Goal: Information Seeking & Learning: Learn about a topic

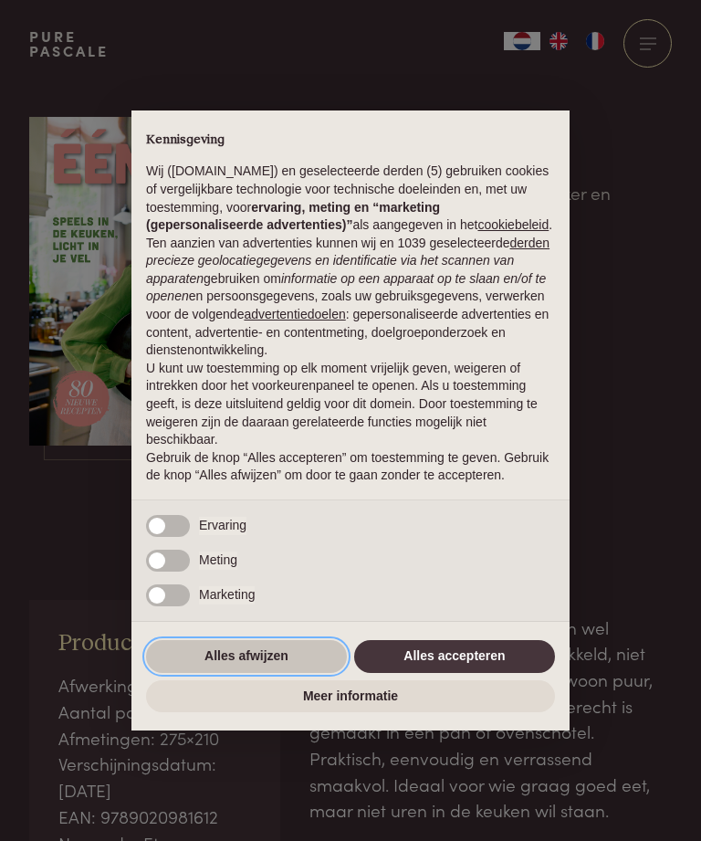
click at [288, 673] on button "Alles afwijzen" at bounding box center [246, 656] width 201 height 33
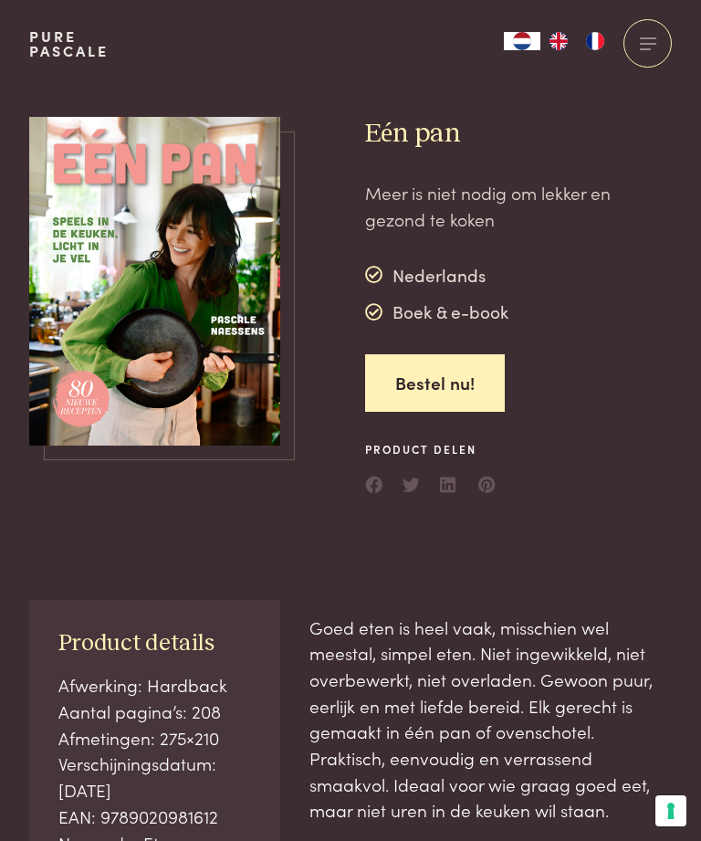
click at [174, 311] on img at bounding box center [154, 282] width 251 height 330
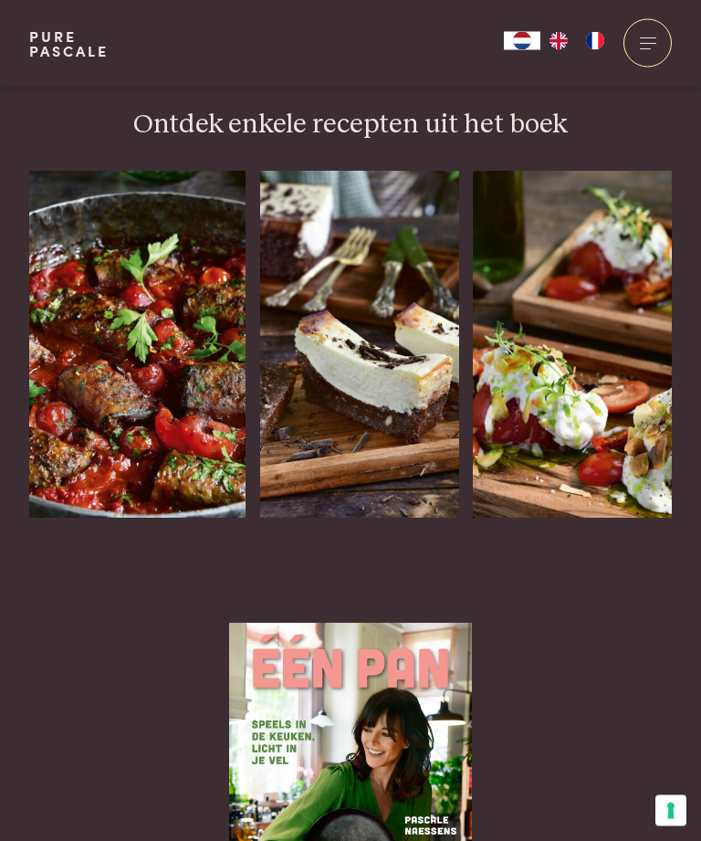
scroll to position [2399, 0]
click at [151, 306] on img at bounding box center [137, 344] width 216 height 347
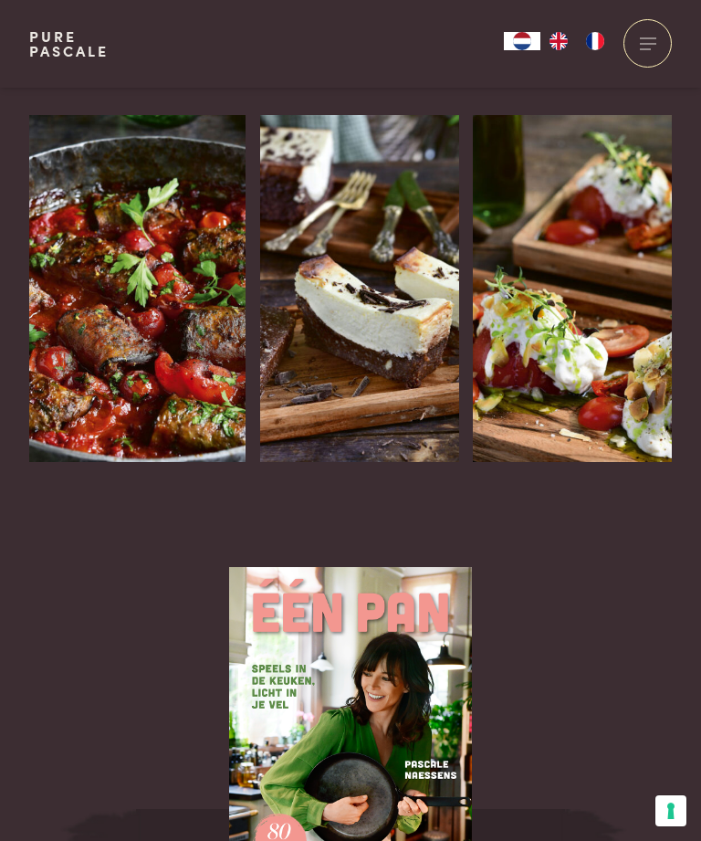
scroll to position [2462, 0]
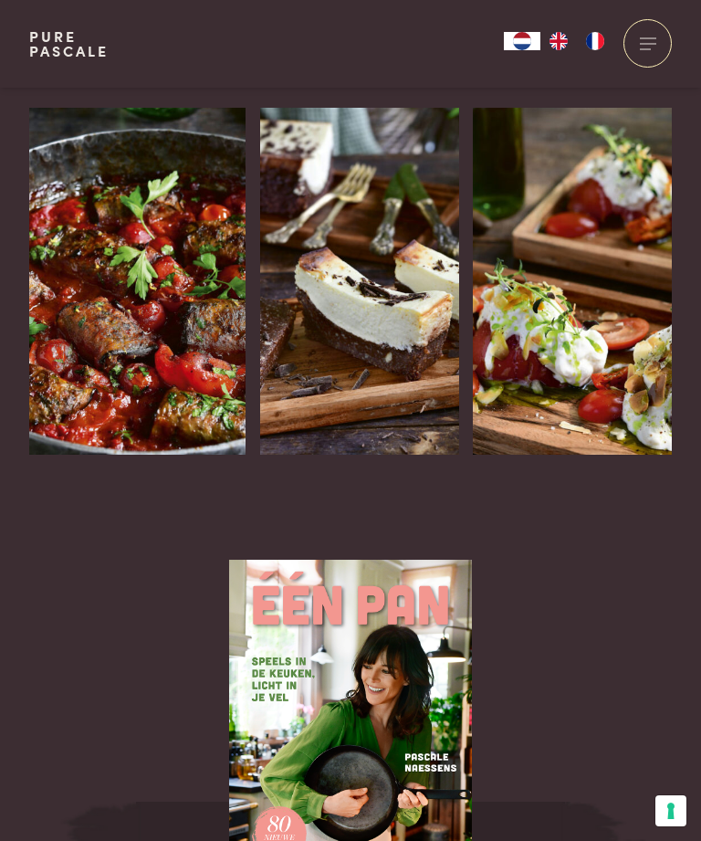
click at [385, 286] on img at bounding box center [359, 281] width 199 height 347
click at [457, 489] on div at bounding box center [434, 513] width 48 height 48
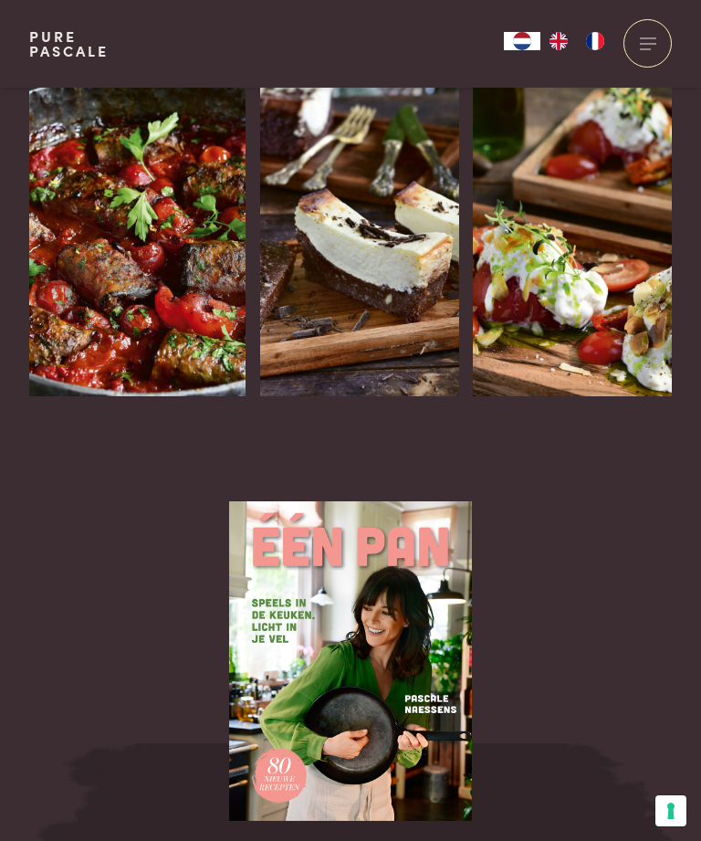
click at [589, 244] on img at bounding box center [572, 222] width 199 height 347
click at [643, 470] on icon at bounding box center [648, 483] width 16 height 26
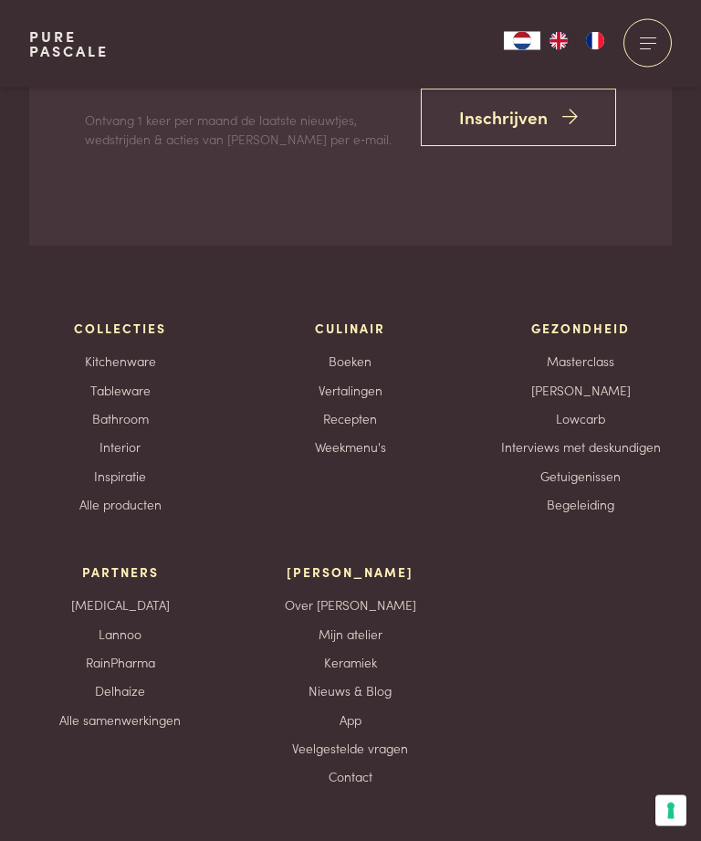
scroll to position [5903, 0]
click at [126, 409] on link "Bathroom" at bounding box center [120, 418] width 57 height 19
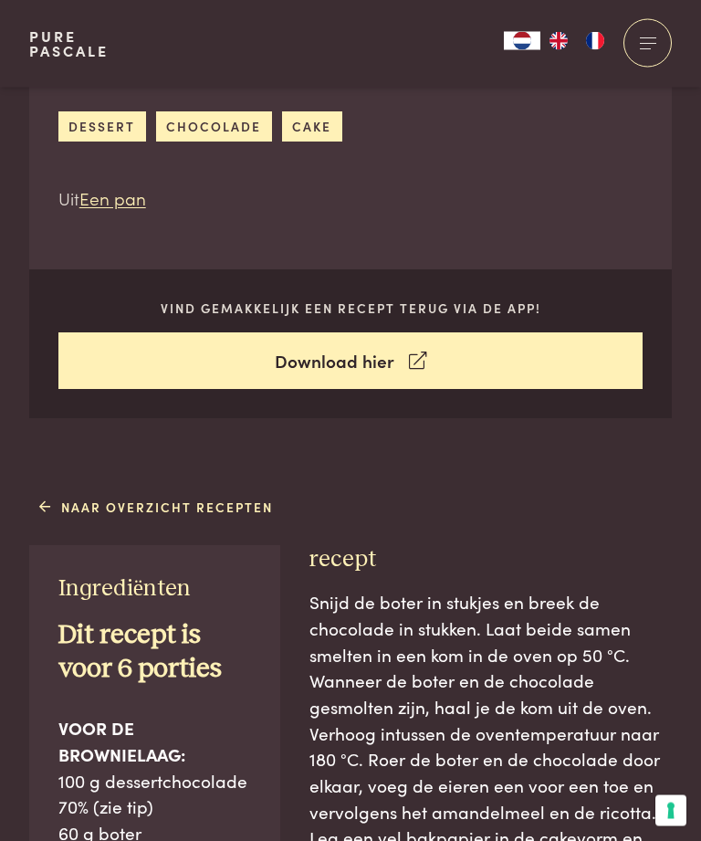
scroll to position [495, 0]
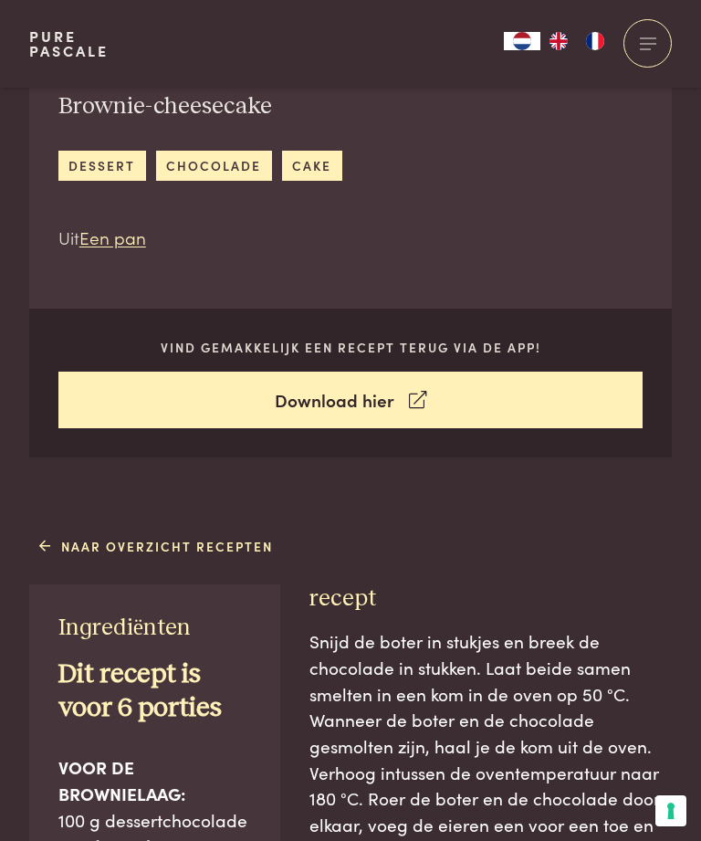
click at [184, 545] on link "Naar overzicht recepten" at bounding box center [156, 546] width 235 height 19
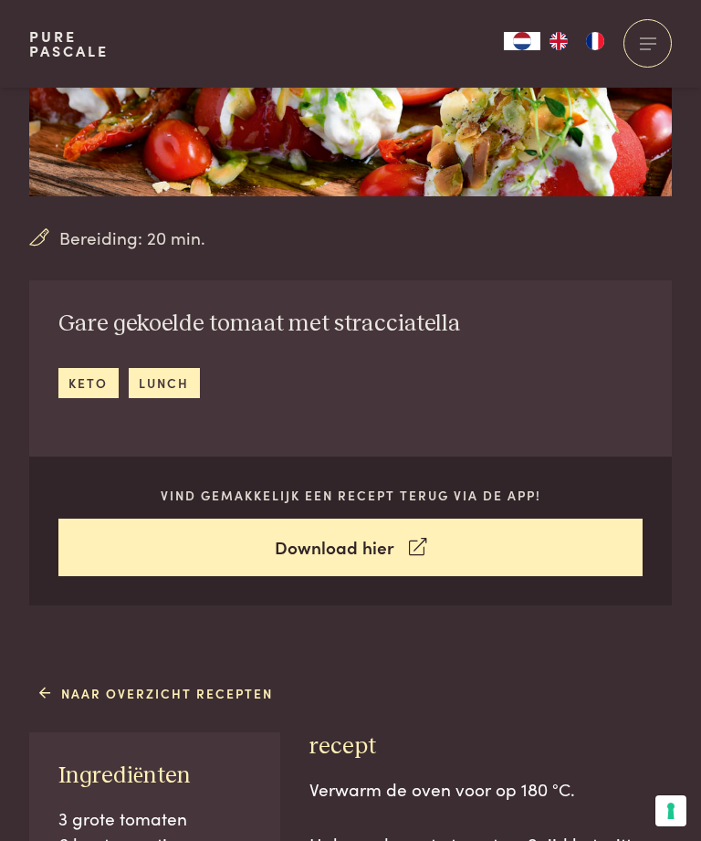
scroll to position [237, 0]
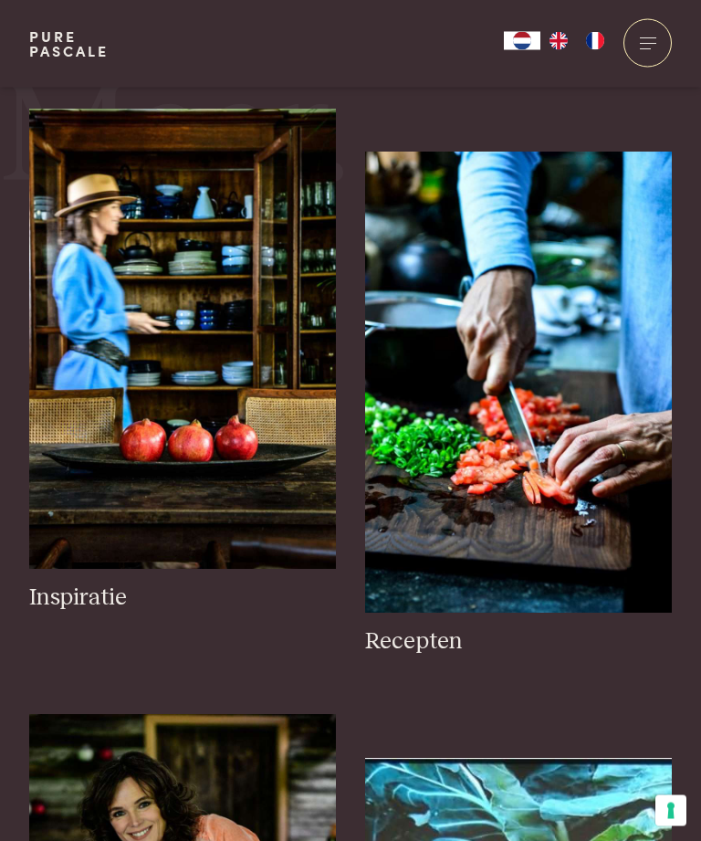
scroll to position [480, 0]
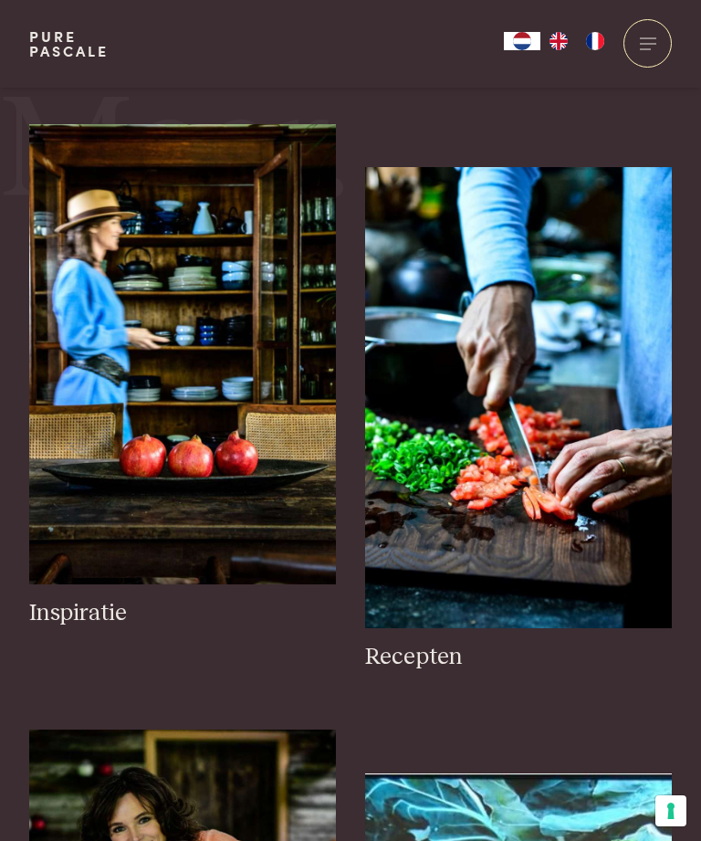
click at [185, 395] on img at bounding box center [182, 354] width 307 height 460
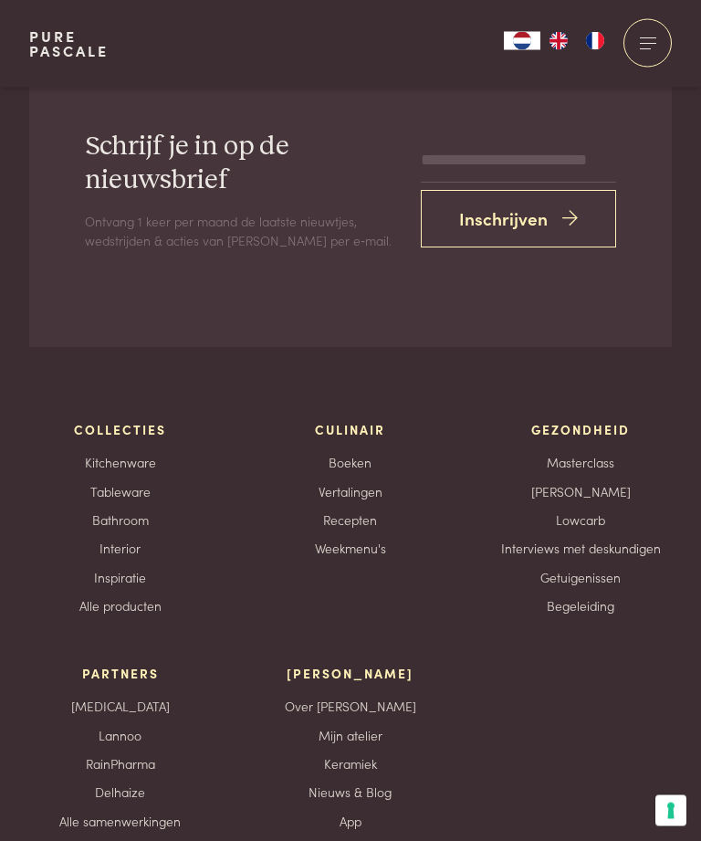
scroll to position [6933, 0]
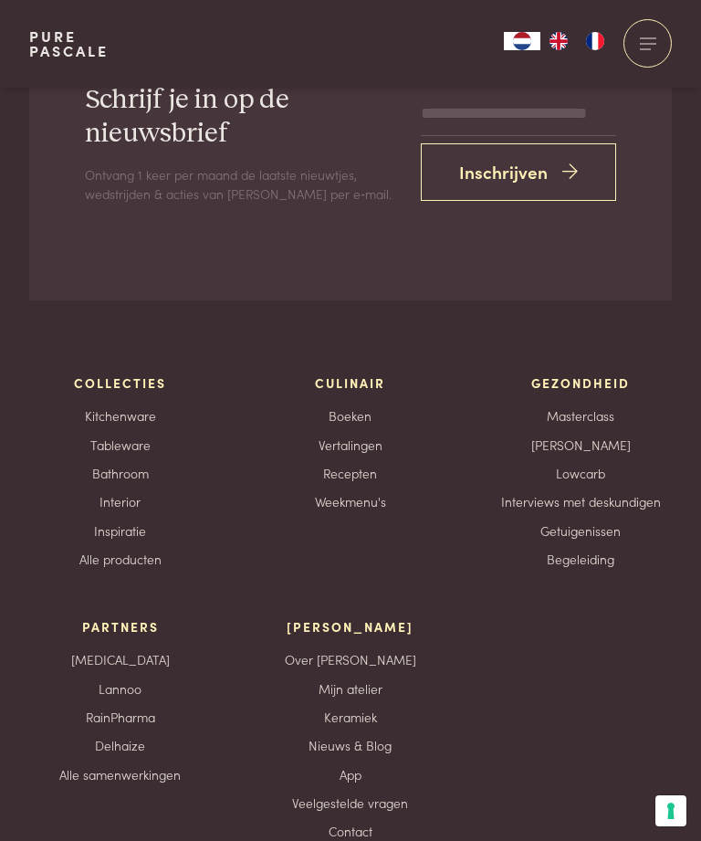
click at [127, 511] on link "Interior" at bounding box center [120, 501] width 41 height 19
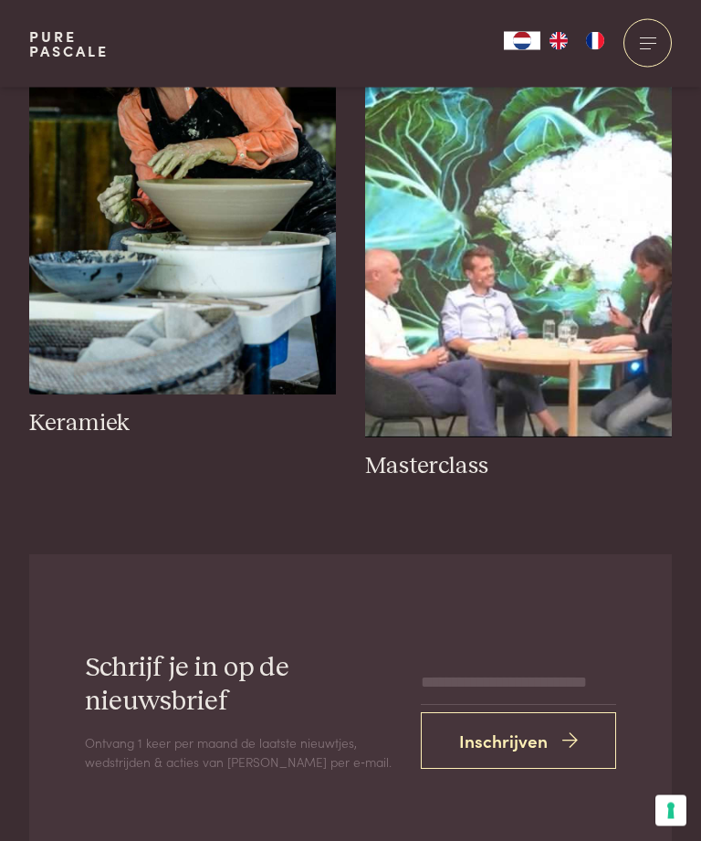
scroll to position [1276, 0]
click at [186, 306] on img at bounding box center [182, 163] width 307 height 460
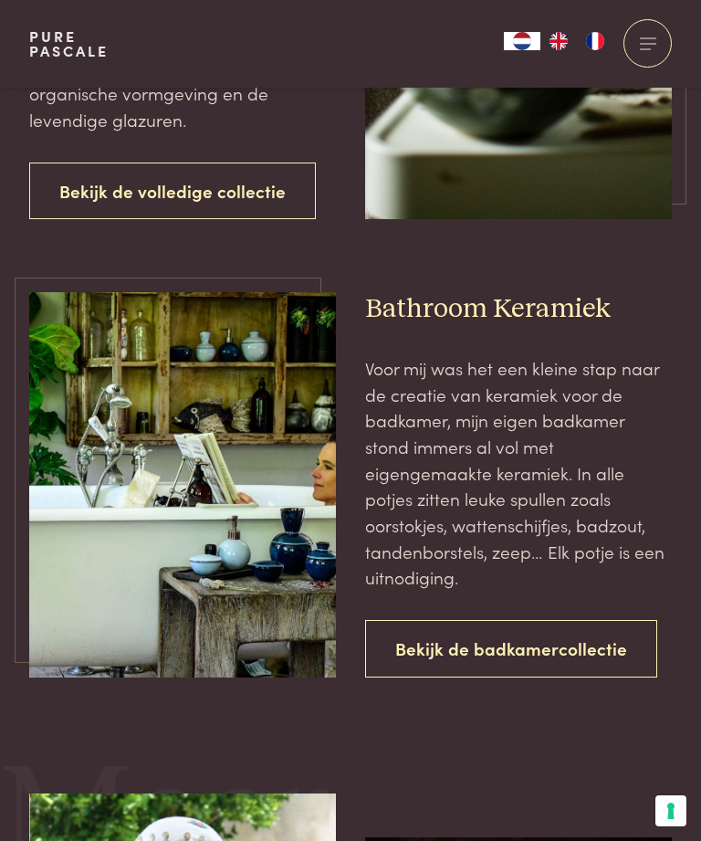
scroll to position [2747, 0]
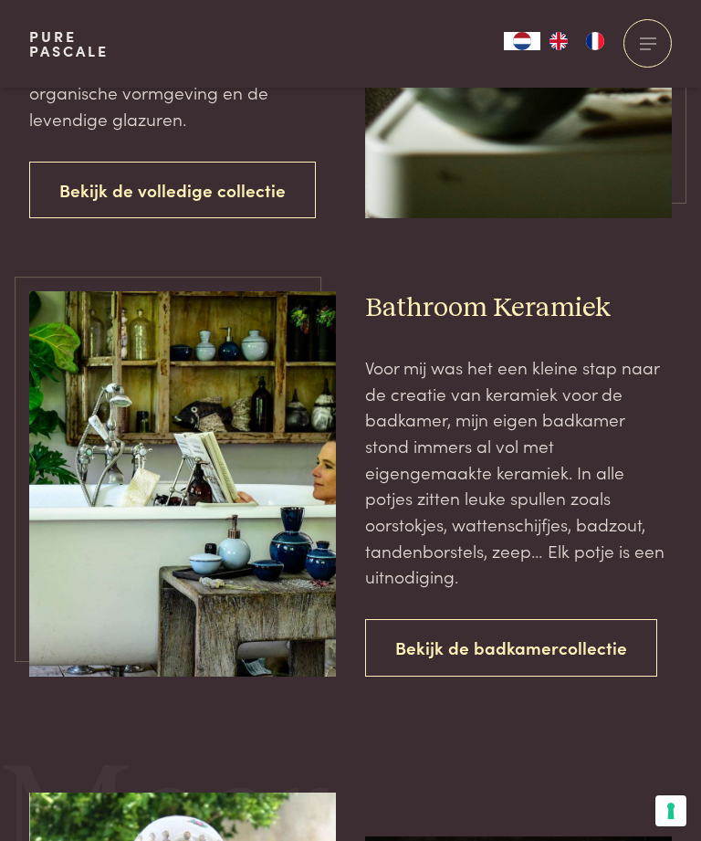
click at [584, 619] on link "Bekijk de badkamercollectie" at bounding box center [511, 648] width 292 height 58
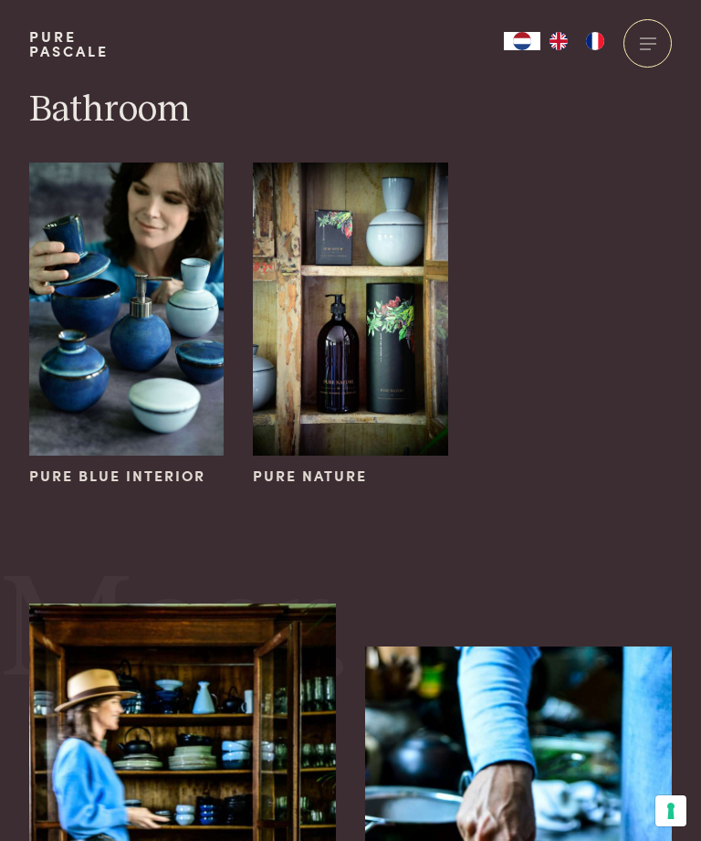
click at [348, 298] on img at bounding box center [350, 309] width 195 height 292
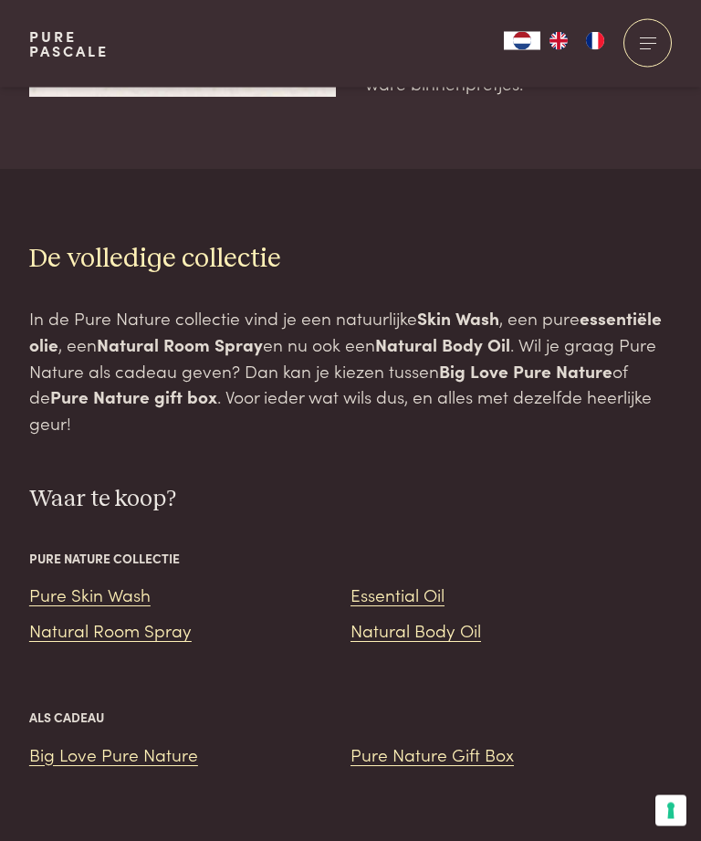
scroll to position [2197, 0]
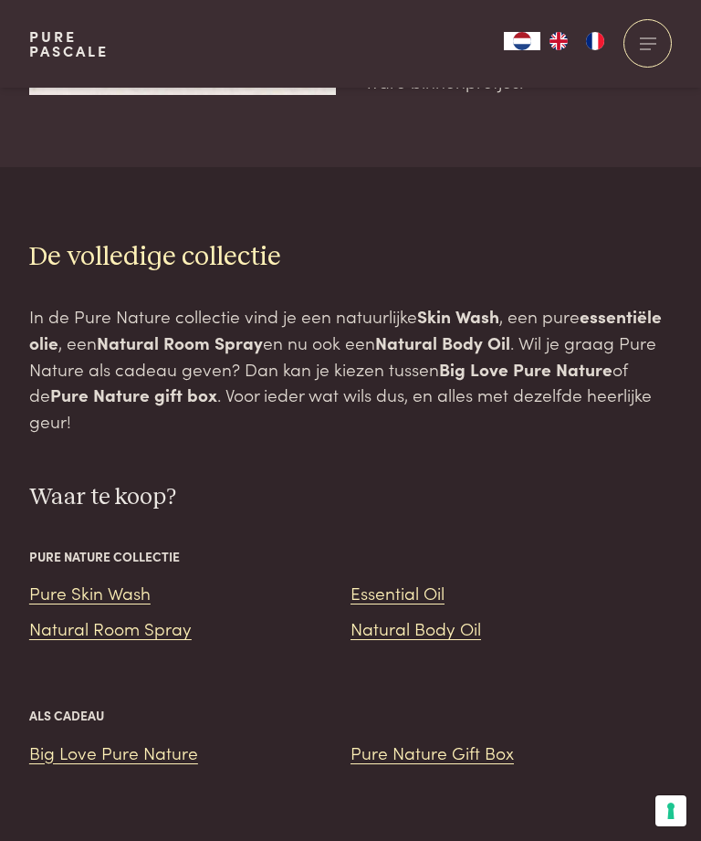
click at [111, 580] on link "Pure Skin Wash" at bounding box center [89, 592] width 121 height 25
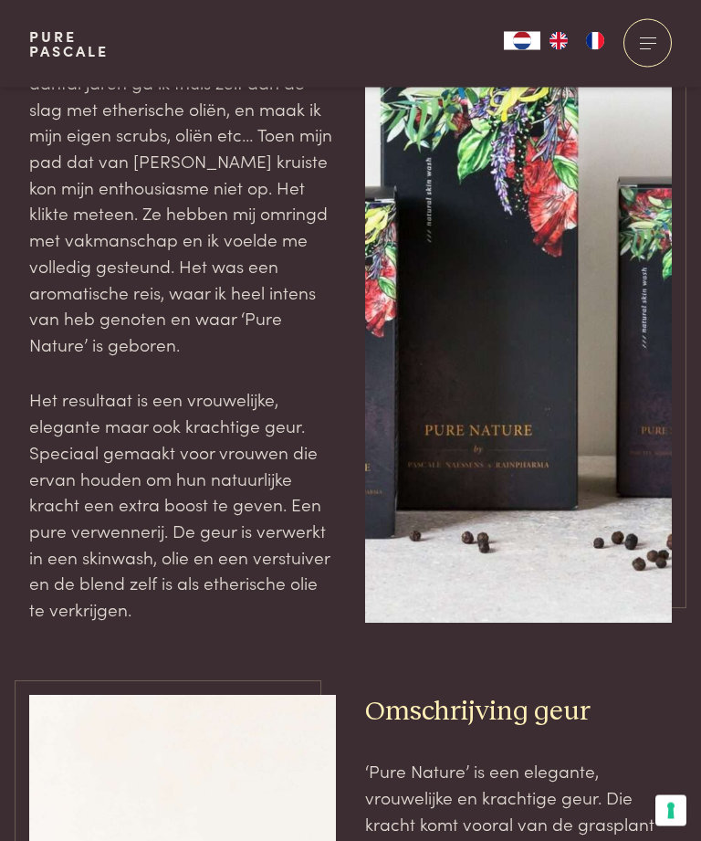
scroll to position [788, 0]
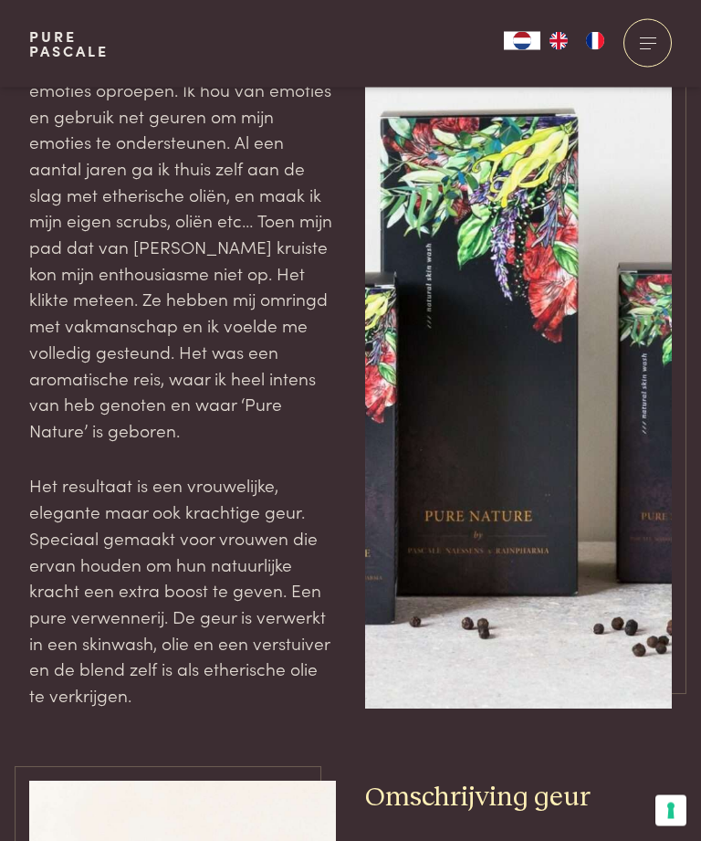
click at [642, 37] on div at bounding box center [648, 43] width 48 height 48
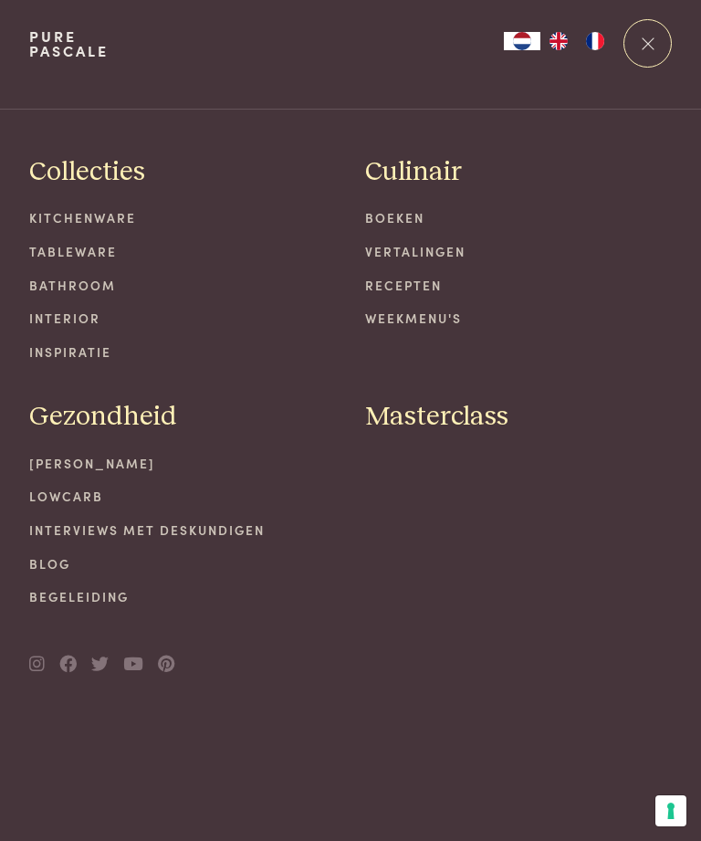
click at [407, 215] on link "Boeken" at bounding box center [518, 217] width 307 height 19
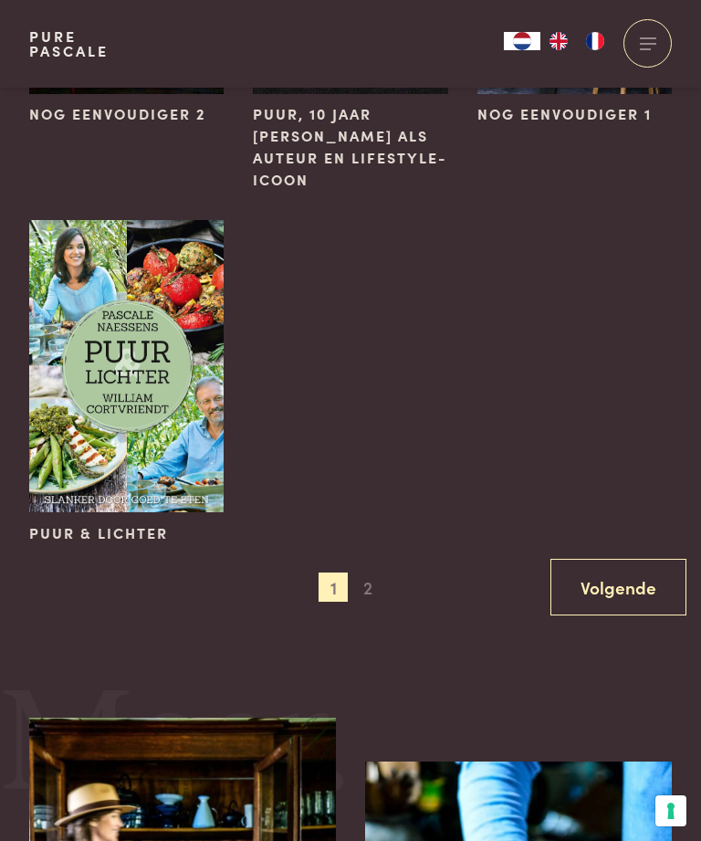
click at [623, 581] on link "Volgende" at bounding box center [619, 588] width 136 height 58
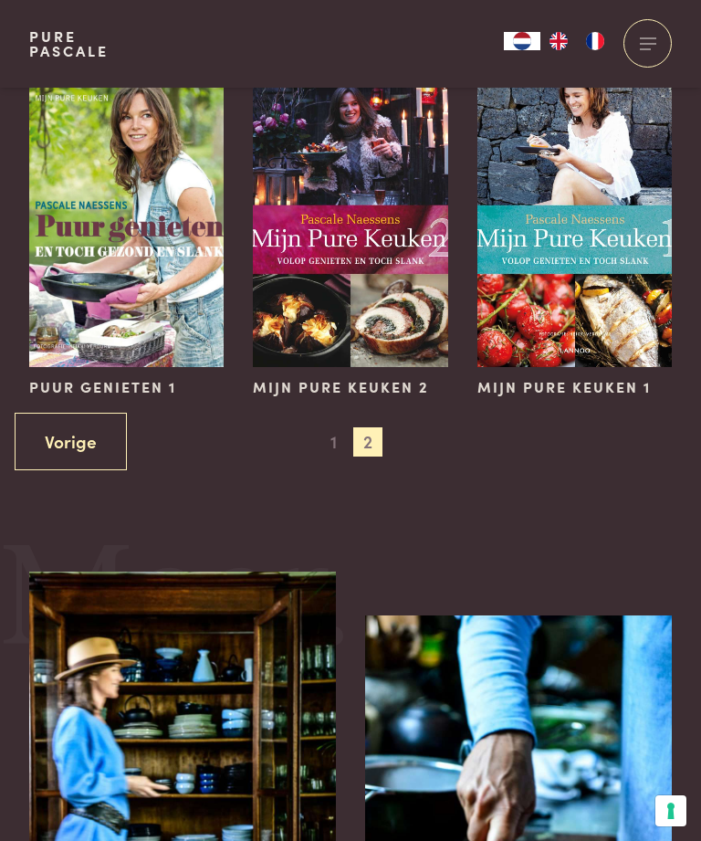
click at [332, 448] on span "1" at bounding box center [333, 441] width 29 height 29
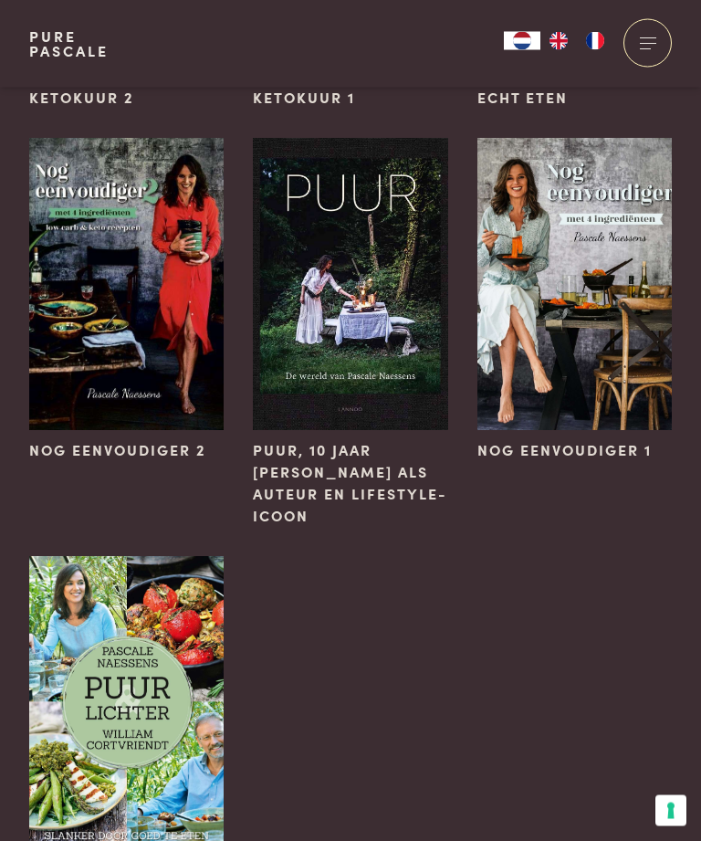
scroll to position [1525, 0]
click at [342, 479] on span "PUUR, 10 jaar Pascale Naessens als auteur en lifestyle-icoon" at bounding box center [350, 483] width 195 height 88
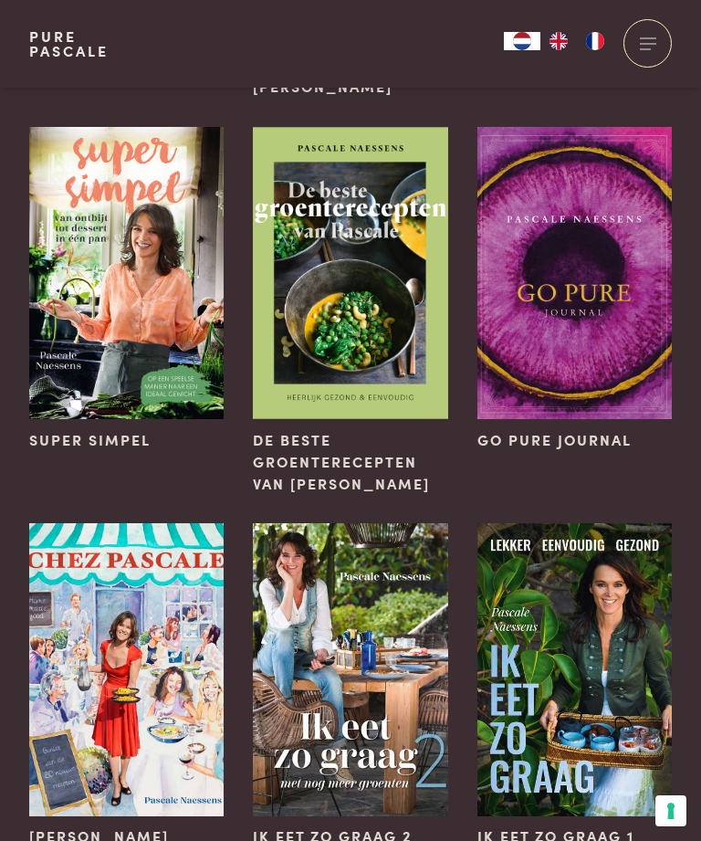
scroll to position [432, 0]
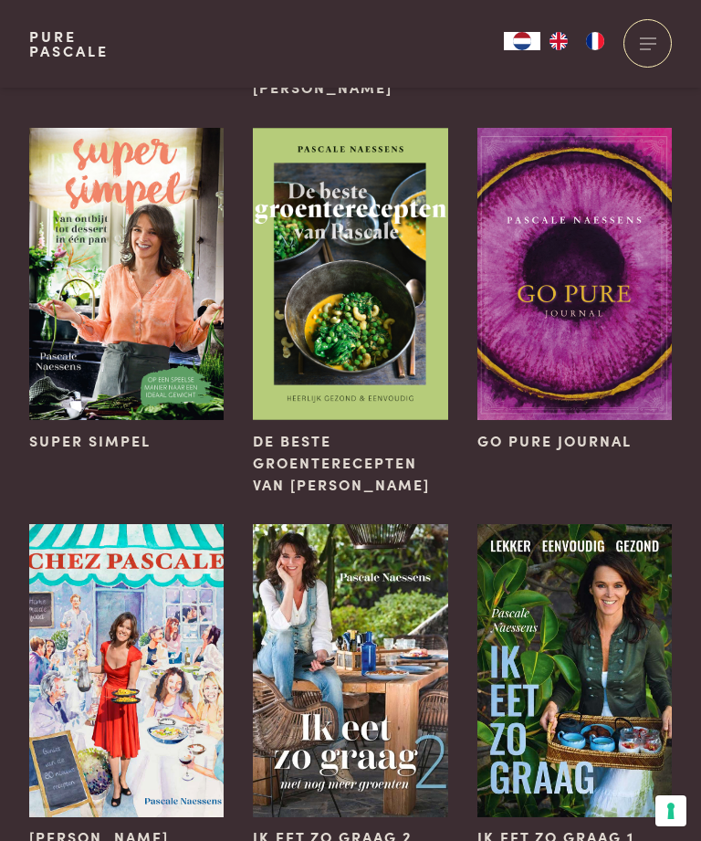
click at [617, 438] on span "Go Pure Journal" at bounding box center [555, 441] width 154 height 22
click at [320, 459] on span "De beste groenterecepten van Pascale" at bounding box center [350, 463] width 195 height 66
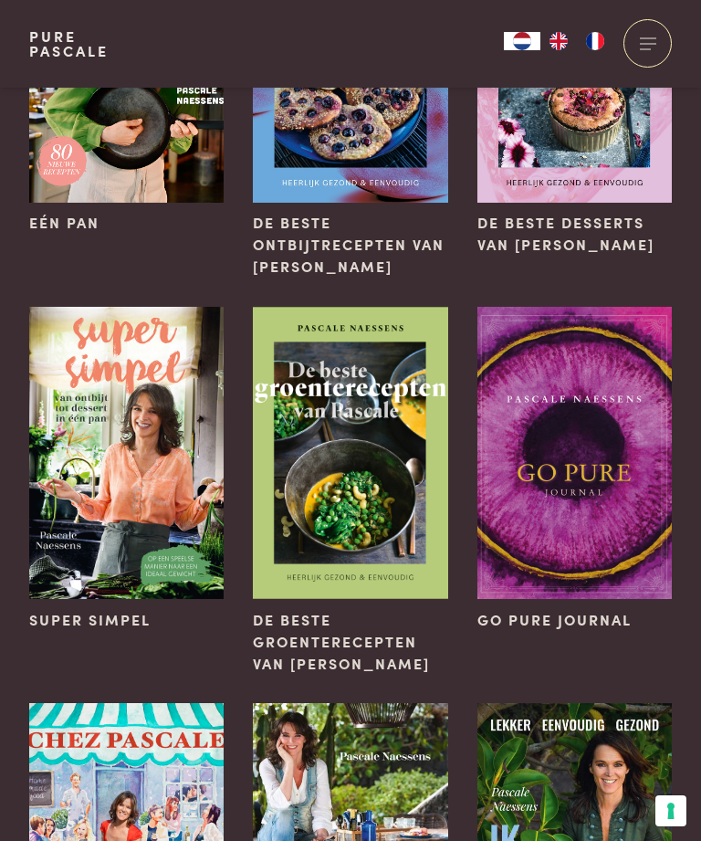
scroll to position [261, 0]
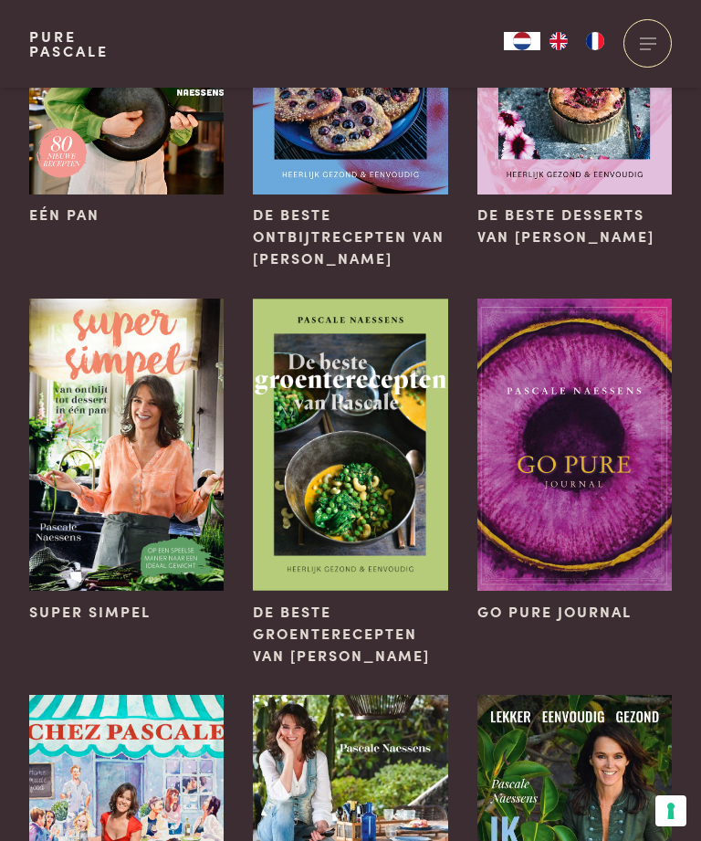
click at [586, 475] on img at bounding box center [575, 445] width 195 height 292
click at [577, 381] on img at bounding box center [575, 445] width 195 height 292
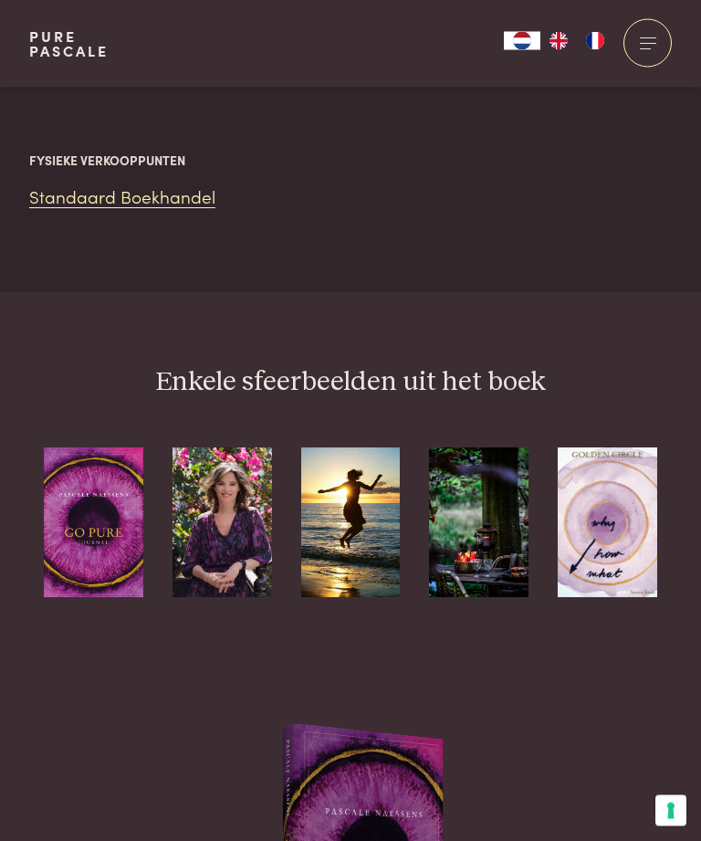
scroll to position [2689, 0]
click at [611, 448] on img at bounding box center [608, 522] width 100 height 149
click at [616, 448] on img at bounding box center [608, 522] width 100 height 149
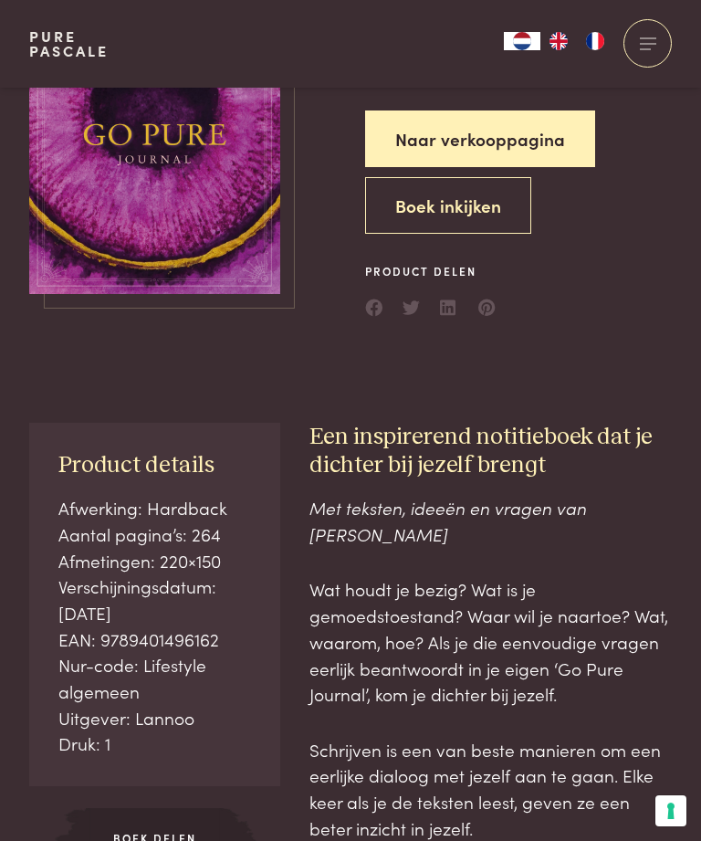
scroll to position [0, 0]
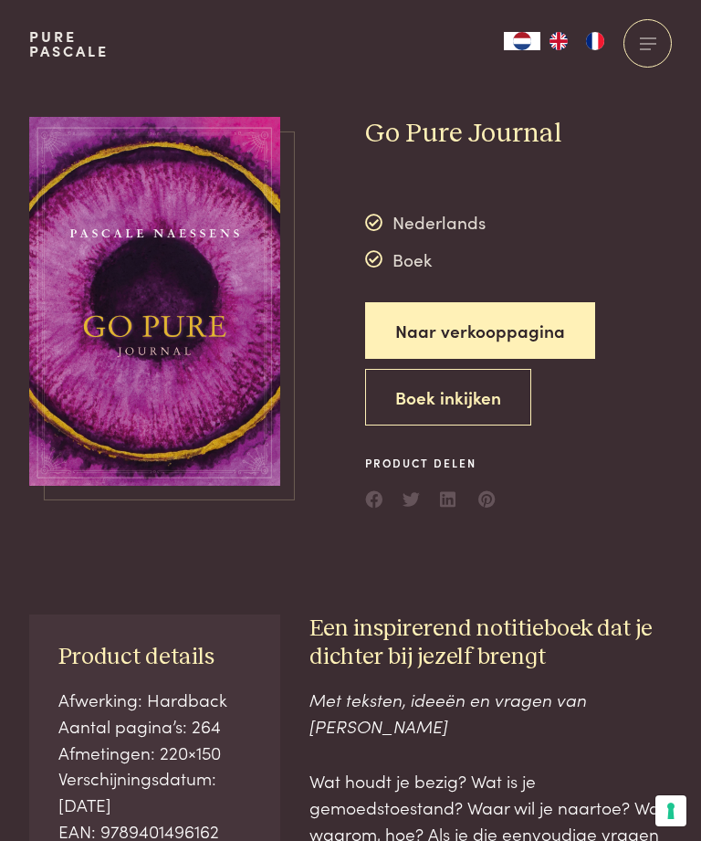
click at [468, 392] on button "Boek inkijken" at bounding box center [448, 398] width 166 height 58
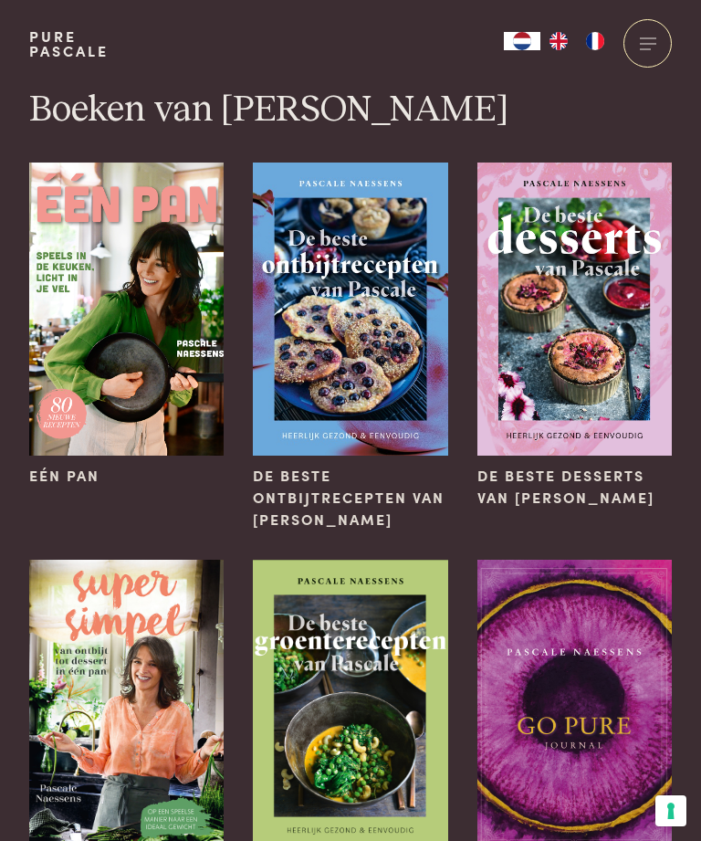
click at [143, 322] on img at bounding box center [126, 309] width 195 height 292
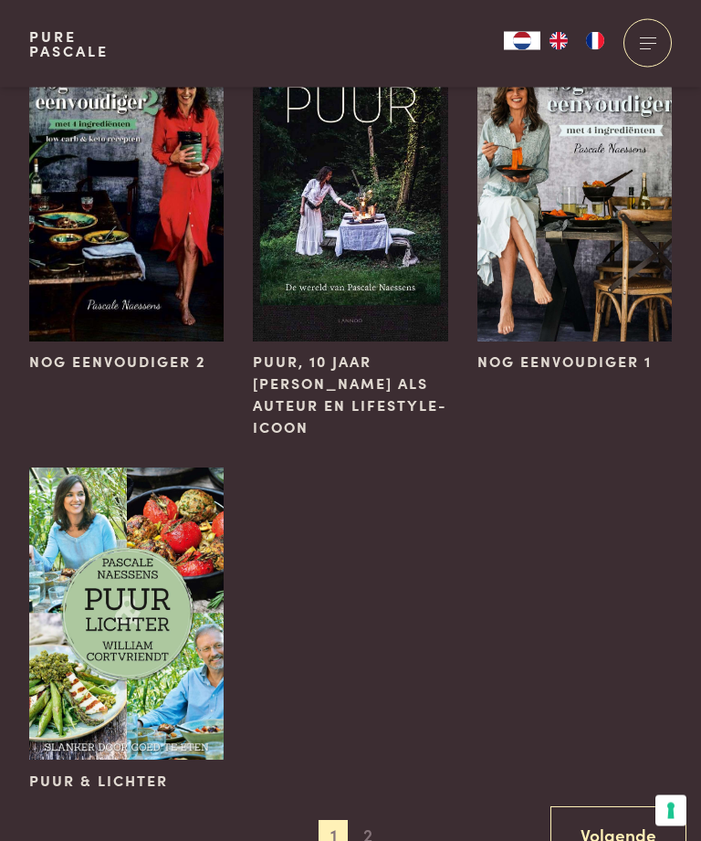
scroll to position [1610, 0]
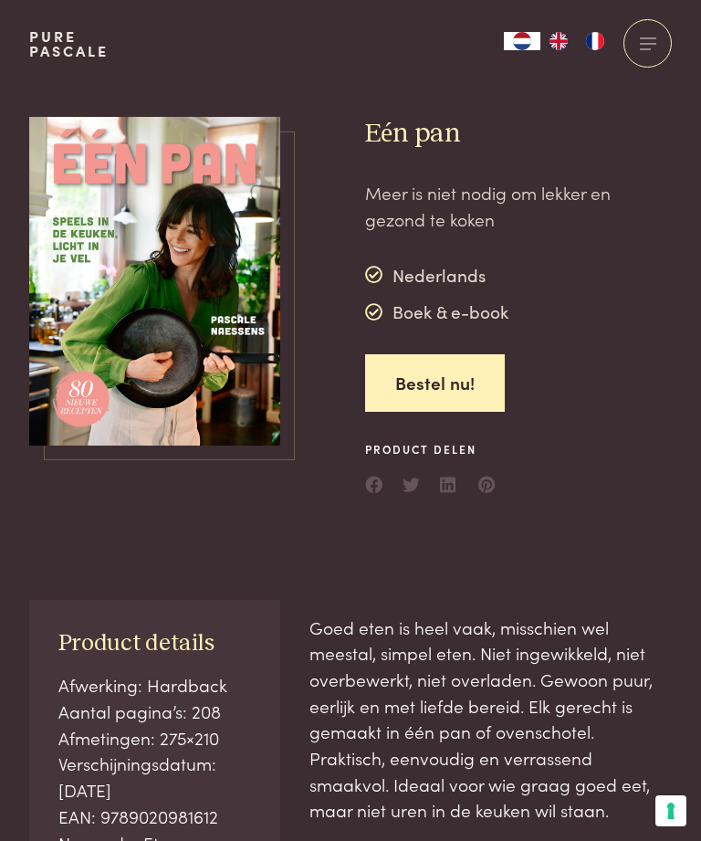
click at [189, 255] on img at bounding box center [154, 282] width 251 height 330
